Goal: Check status: Check status

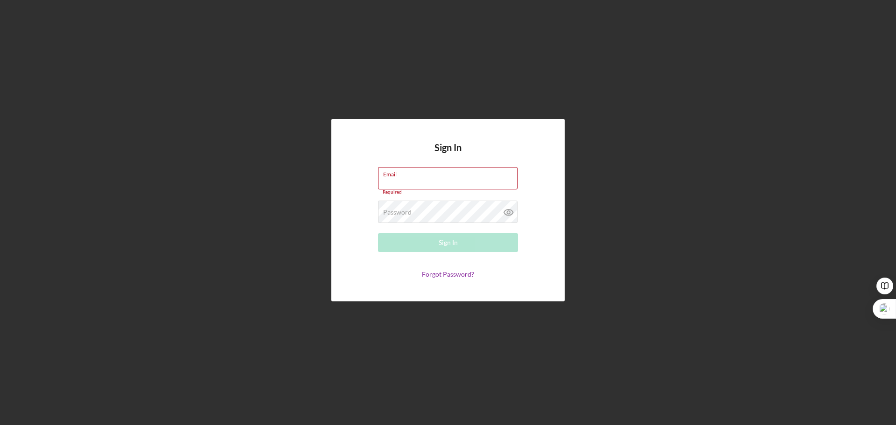
type input "[EMAIL_ADDRESS][DOMAIN_NAME]"
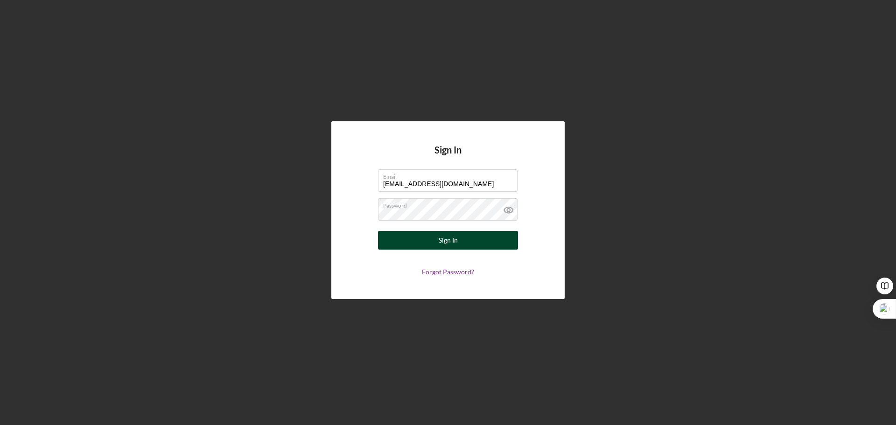
click at [448, 232] on div "Sign In" at bounding box center [448, 240] width 19 height 19
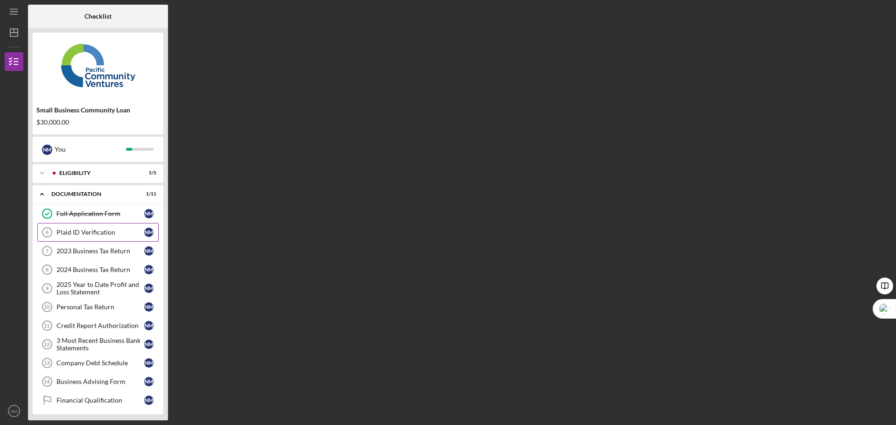
click at [119, 233] on div "Plaid ID Verification" at bounding box center [100, 232] width 88 height 7
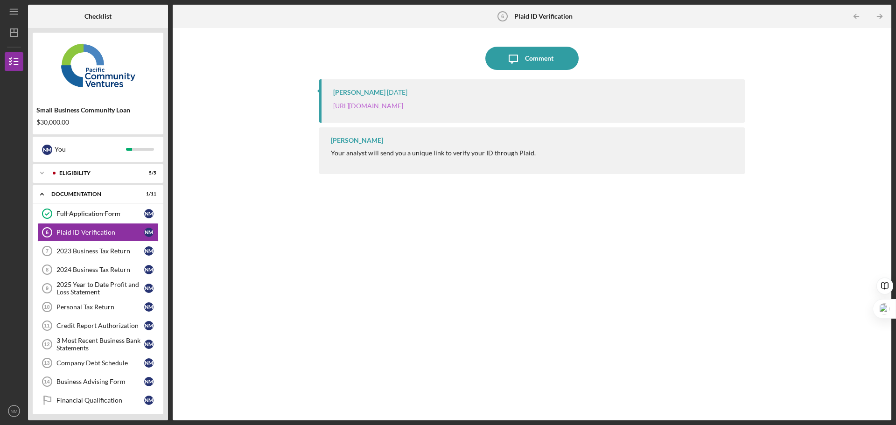
click at [403, 107] on link "[URL][DOMAIN_NAME]" at bounding box center [368, 106] width 70 height 8
